Goal: Browse casually

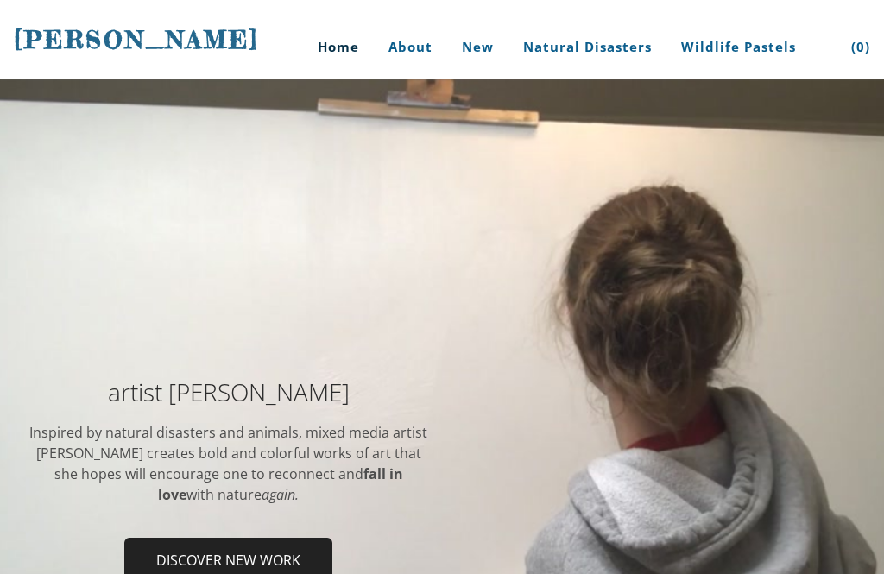
click at [764, 353] on div "artist Stephanie Peters Inspired by natural disasters and animals, mixed media …" at bounding box center [442, 486] width 884 height 309
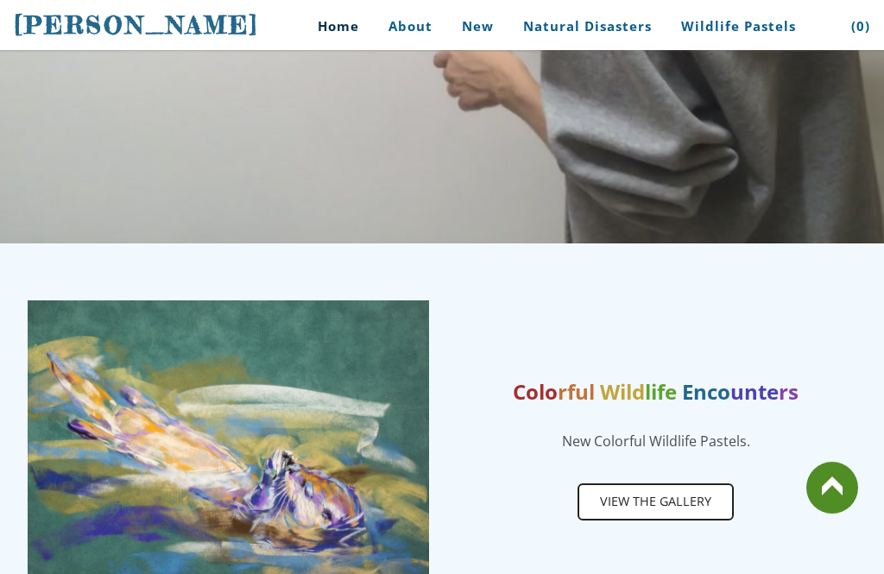
scroll to position [654, 0]
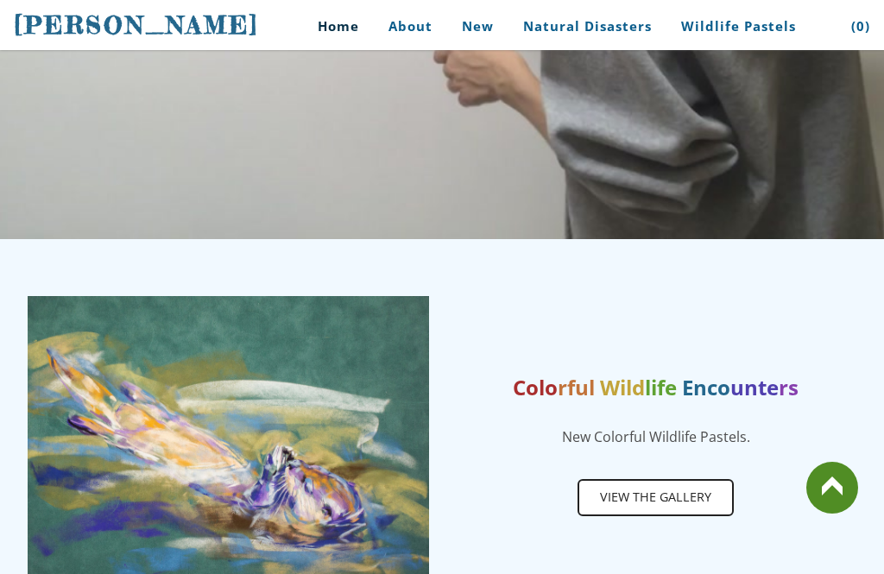
click at [833, 514] on link at bounding box center [832, 488] width 52 height 52
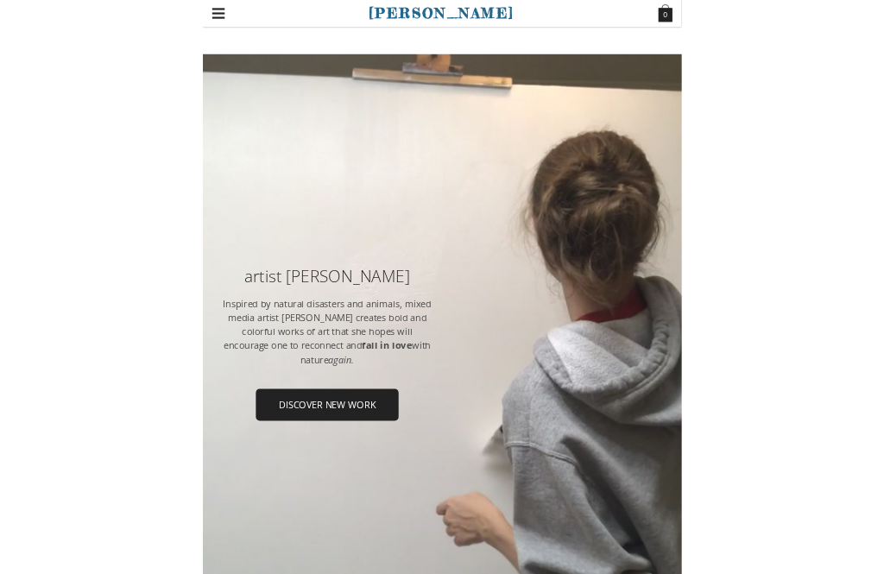
scroll to position [85, 0]
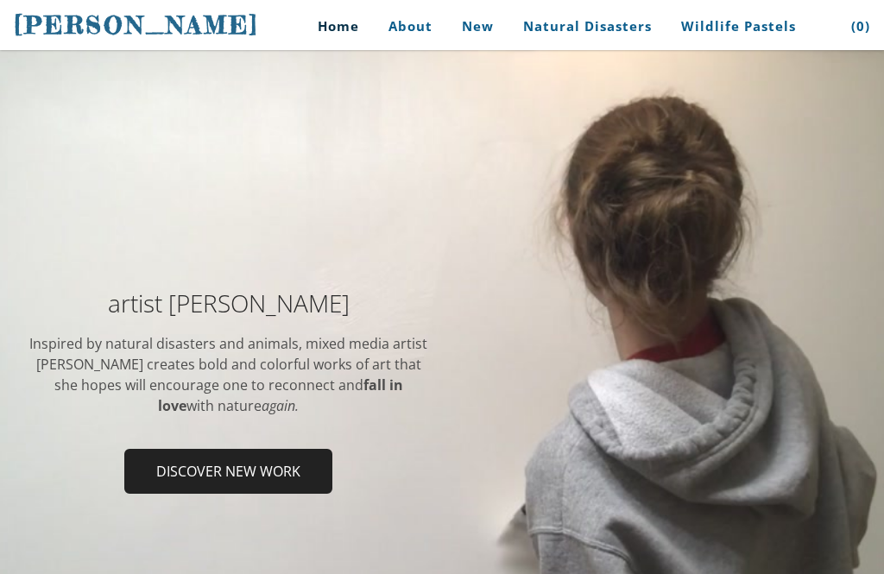
click at [184, 243] on div "artist Stephanie Peters Inspired by natural disasters and animals, mixed media …" at bounding box center [442, 397] width 884 height 309
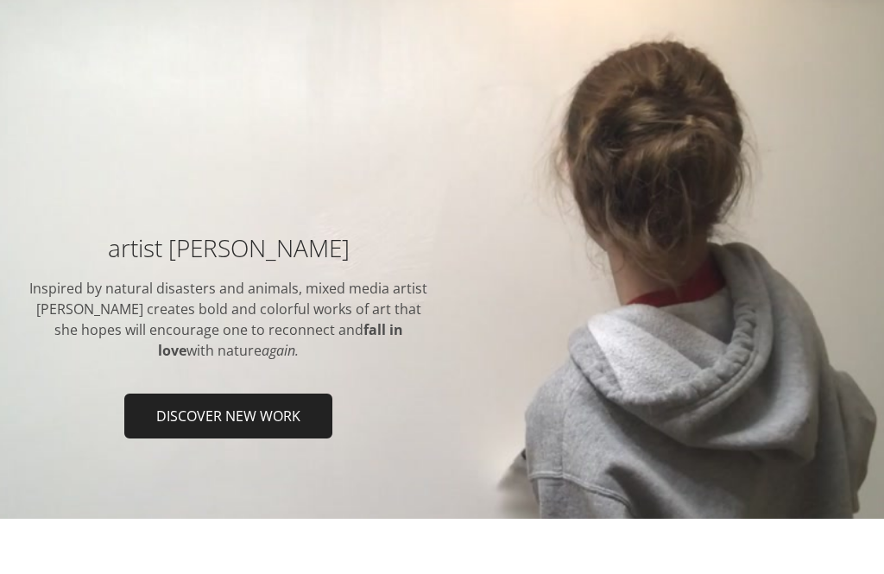
scroll to position [140, 0]
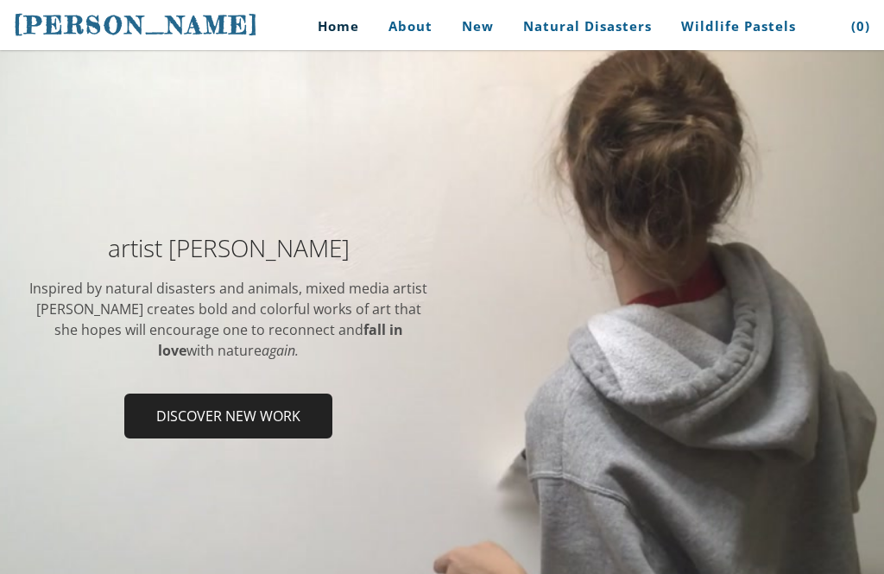
click at [484, 268] on div at bounding box center [655, 257] width 401 height 43
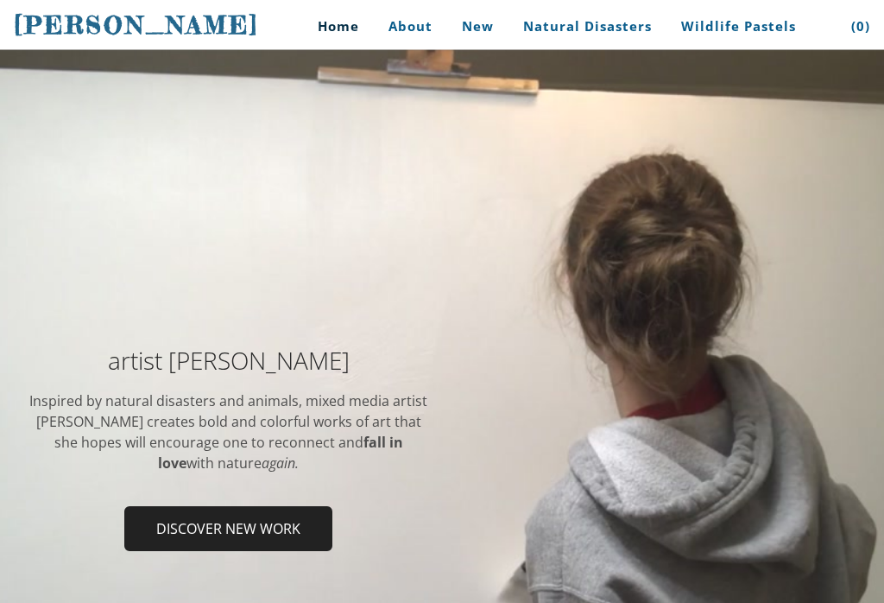
scroll to position [32, 0]
click at [142, 573] on div "artist Stephanie Peters Inspired by natural disasters and animals, mixed media …" at bounding box center [442, 454] width 884 height 309
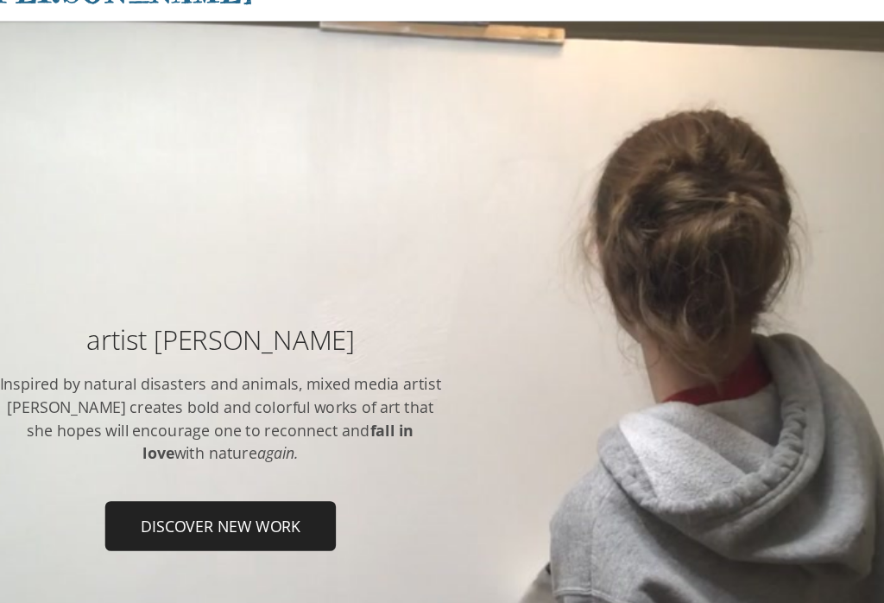
click at [179, 535] on div "artist Stephanie Peters Inspired by natural disasters and animals, mixed media …" at bounding box center [442, 430] width 884 height 309
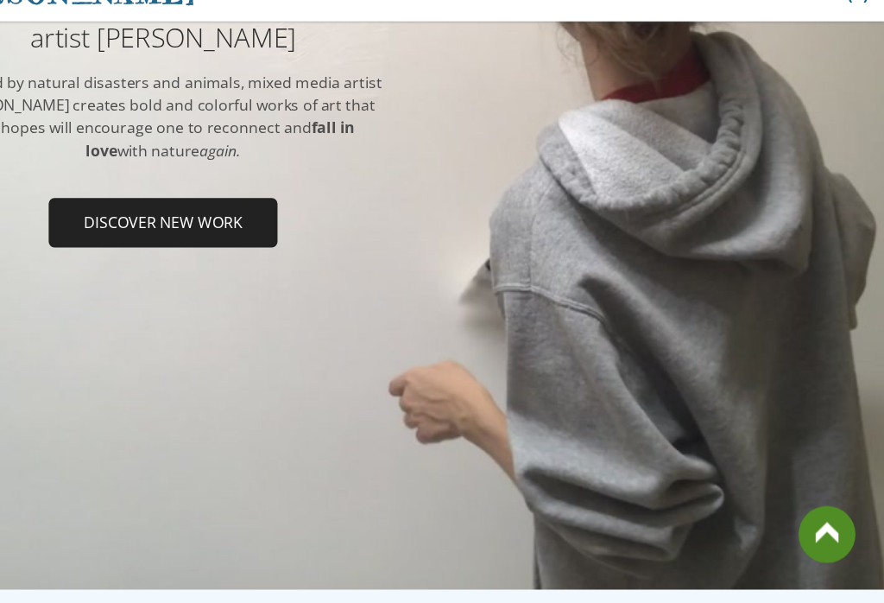
scroll to position [327, 0]
